Goal: Find specific page/section: Find specific page/section

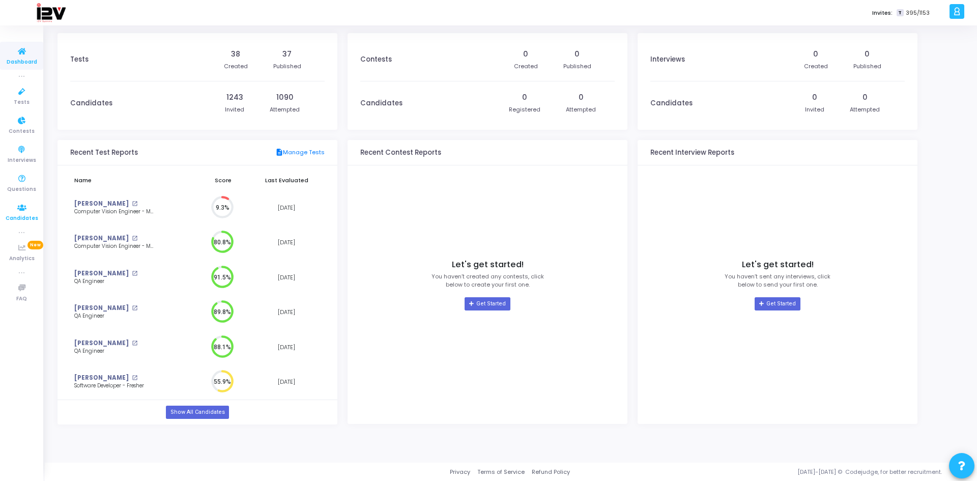
click at [17, 214] on span "Candidates" at bounding box center [22, 218] width 33 height 9
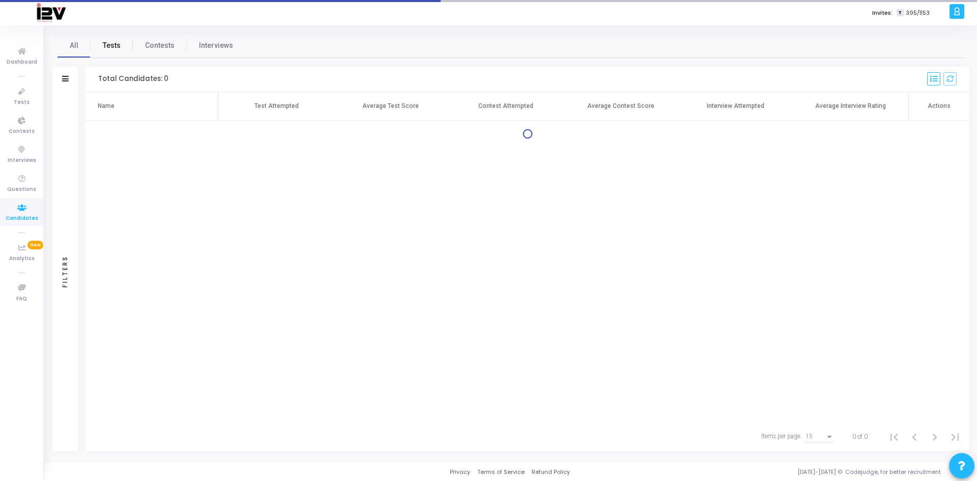
click at [109, 47] on span "Tests" at bounding box center [112, 45] width 18 height 11
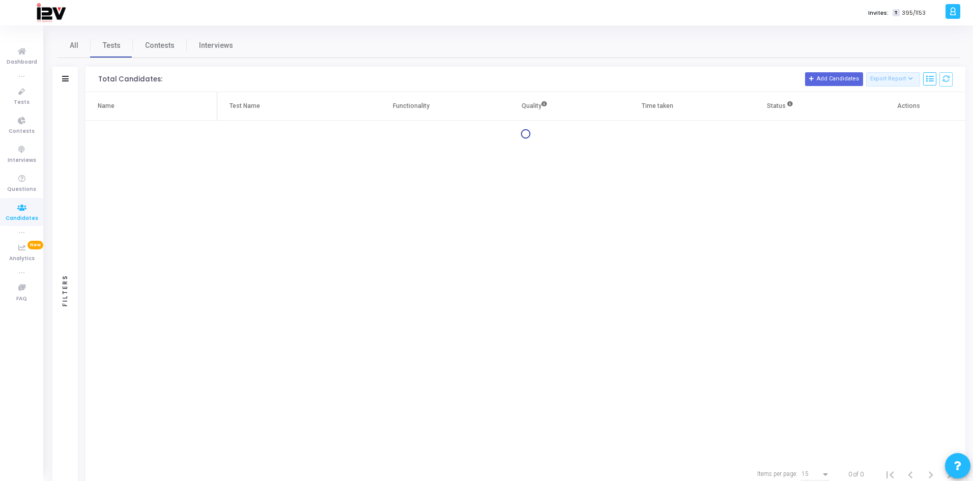
click at [67, 83] on div at bounding box center [65, 79] width 7 height 9
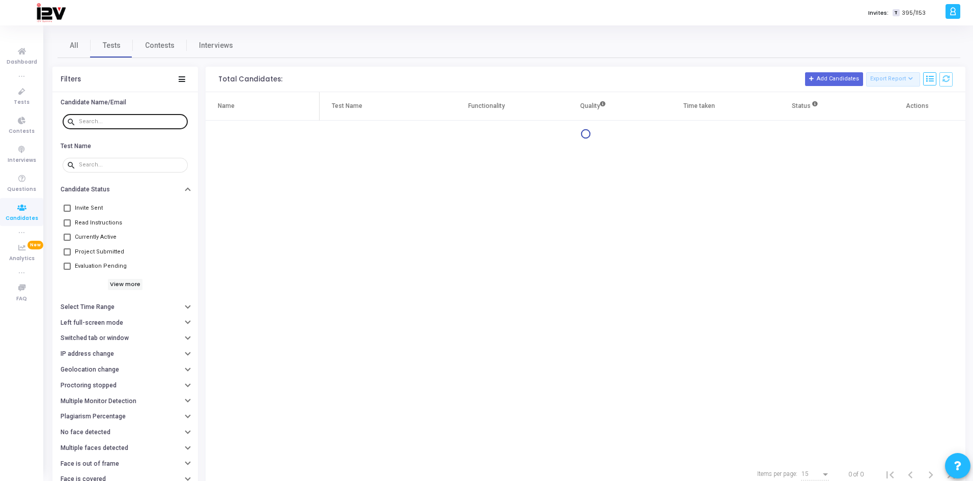
click at [114, 121] on input "text" at bounding box center [131, 122] width 105 height 6
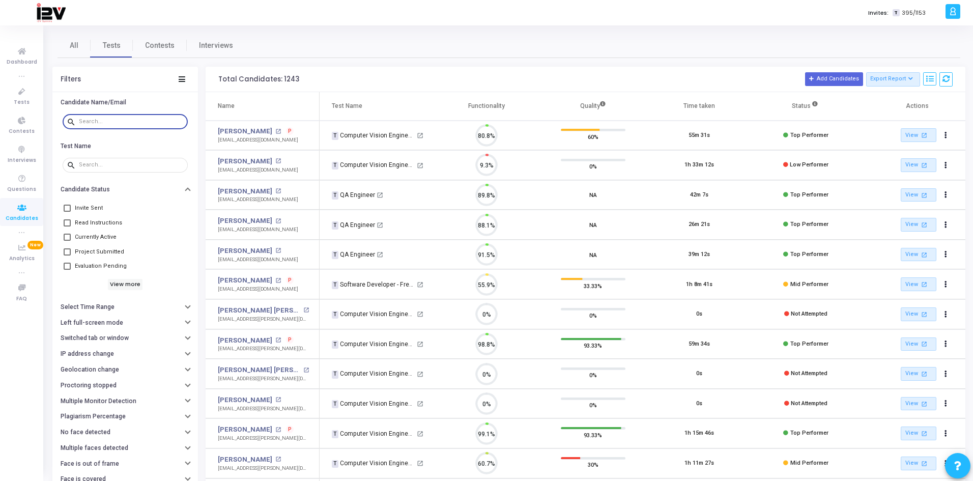
scroll to position [21, 26]
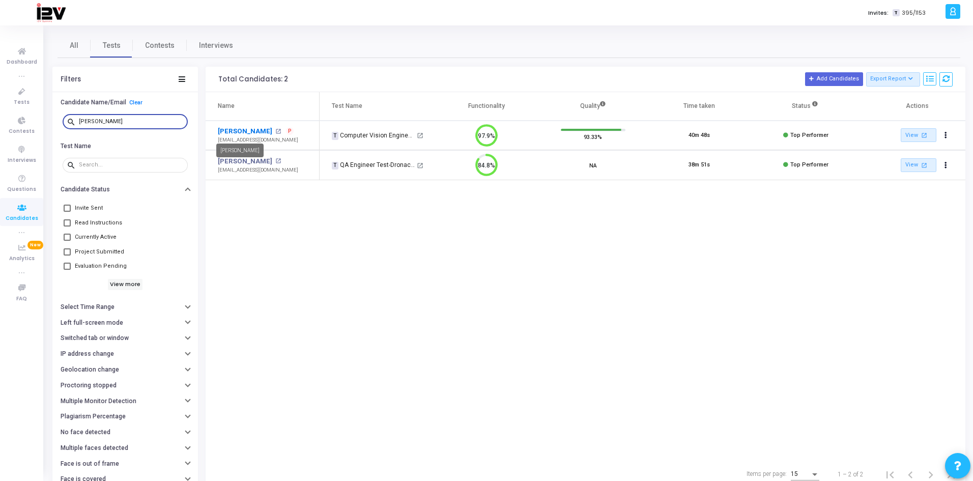
type input "[PERSON_NAME]"
click at [227, 133] on link "[PERSON_NAME]" at bounding box center [245, 131] width 54 height 10
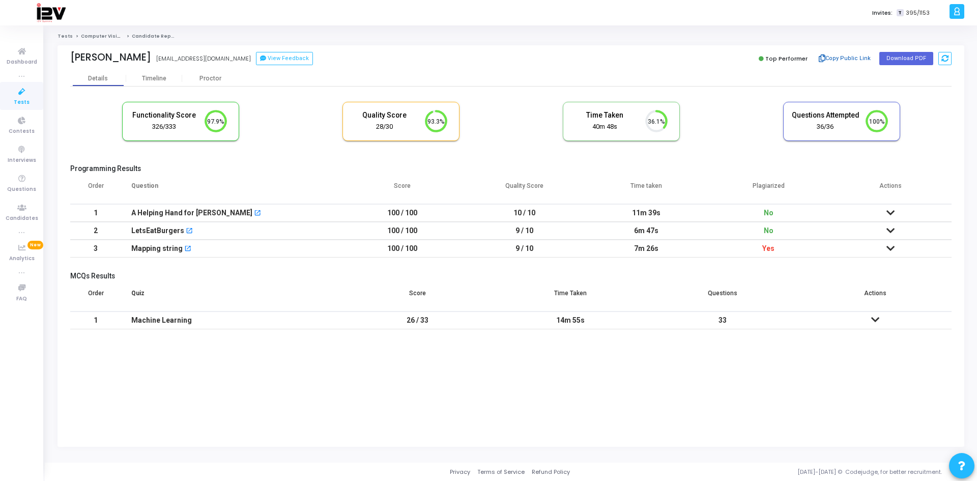
click at [859, 59] on button "Copy Public Link" at bounding box center [844, 58] width 59 height 15
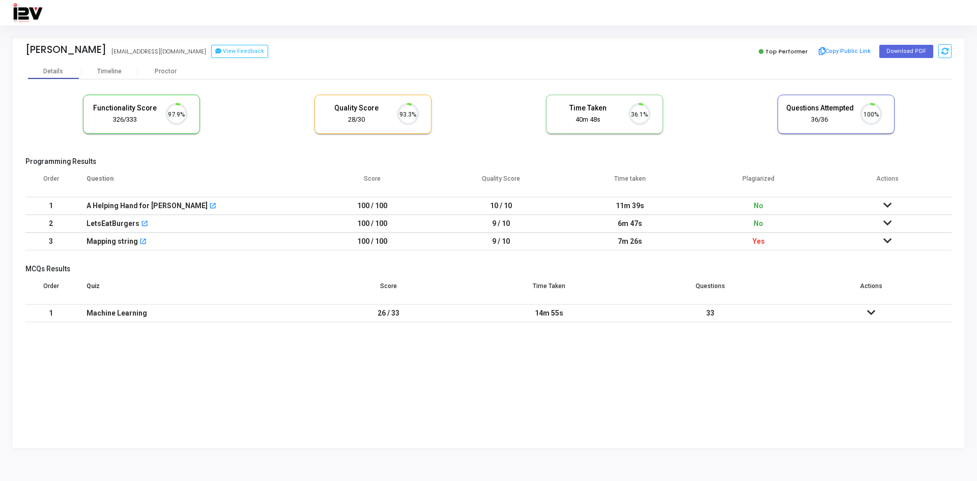
scroll to position [21, 26]
